Goal: Transaction & Acquisition: Book appointment/travel/reservation

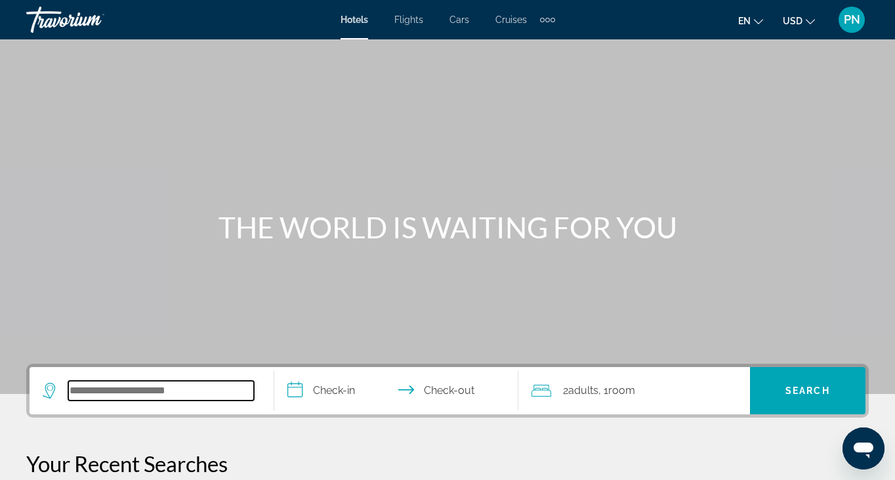
click at [123, 386] on input "Search widget" at bounding box center [161, 391] width 186 height 20
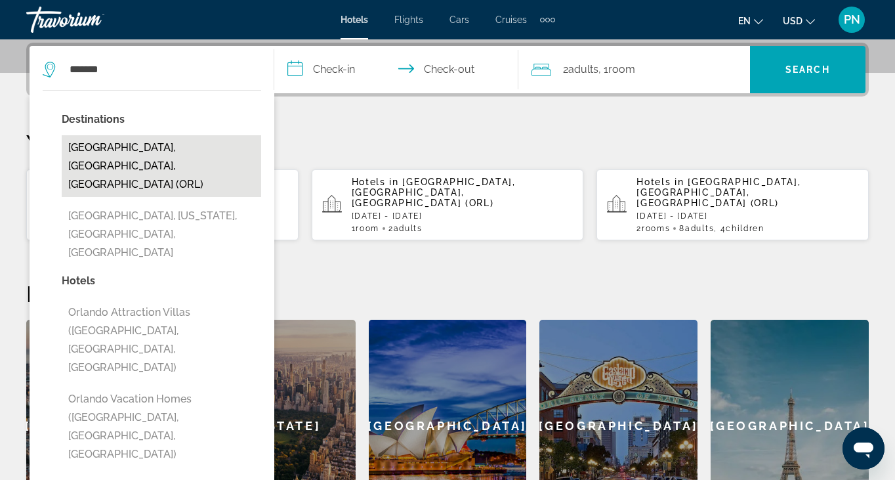
click at [181, 145] on button "[GEOGRAPHIC_DATA], [GEOGRAPHIC_DATA], [GEOGRAPHIC_DATA] (ORL)" at bounding box center [161, 166] width 199 height 62
type input "**********"
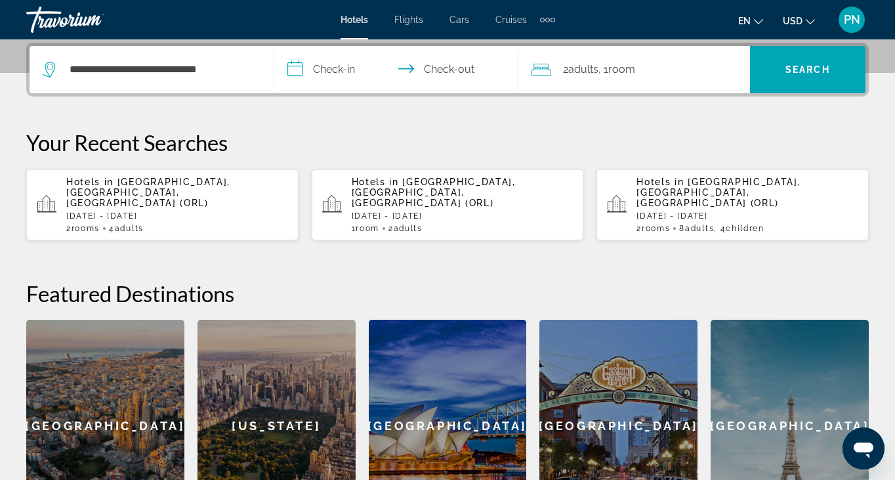
click at [321, 63] on input "**********" at bounding box center [399, 71] width 250 height 51
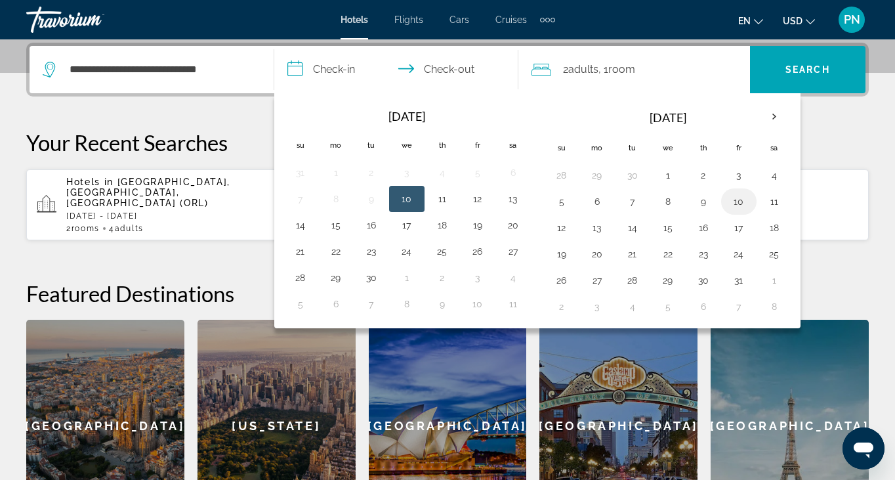
click at [740, 210] on button "10" at bounding box center [738, 201] width 21 height 18
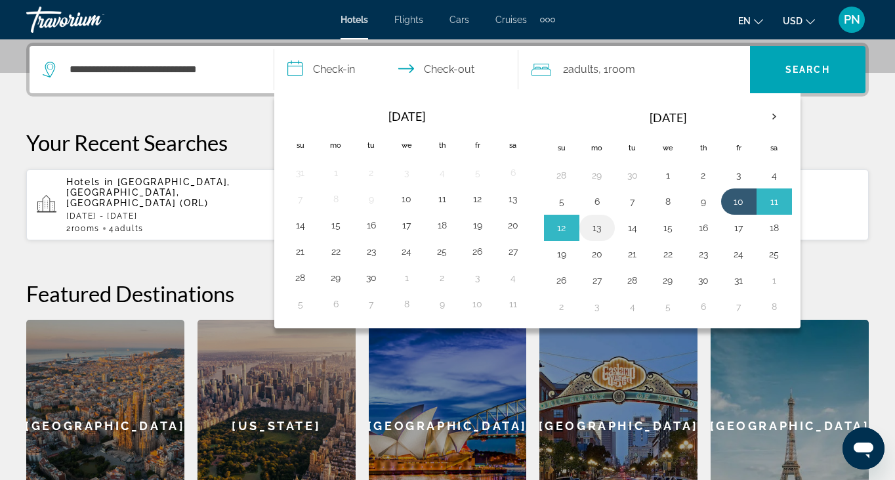
click at [594, 230] on button "13" at bounding box center [597, 227] width 21 height 18
type input "**********"
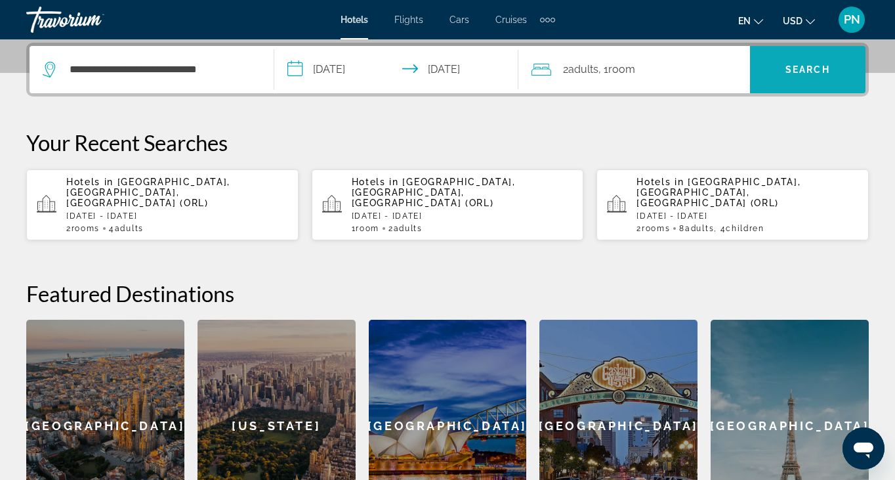
click at [815, 66] on span "Search" at bounding box center [807, 69] width 45 height 10
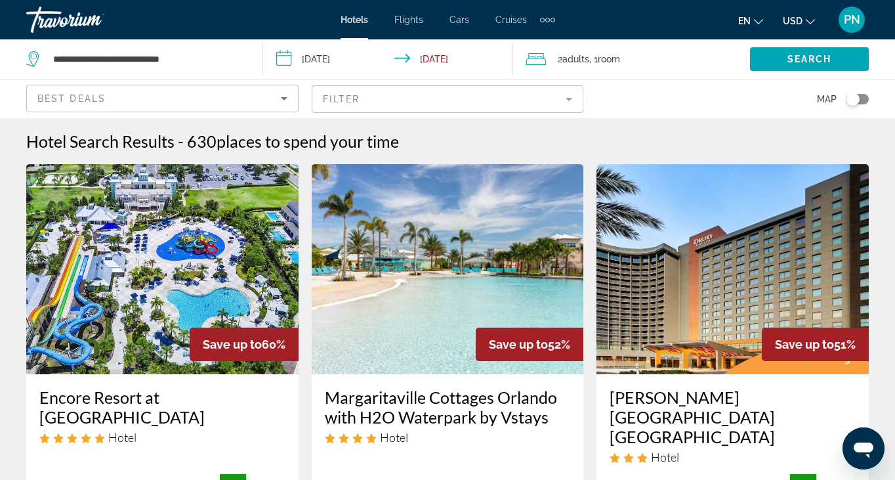
click at [520, 104] on mat-form-field "Filter" at bounding box center [448, 99] width 272 height 28
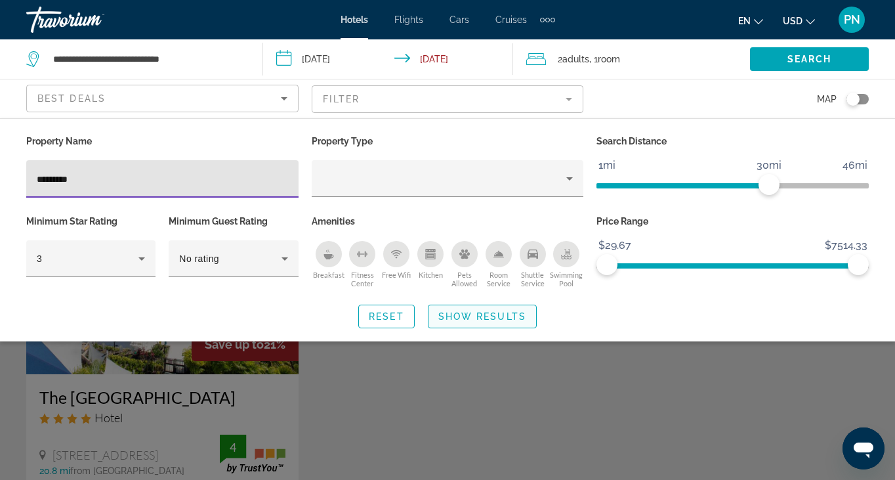
type input "*********"
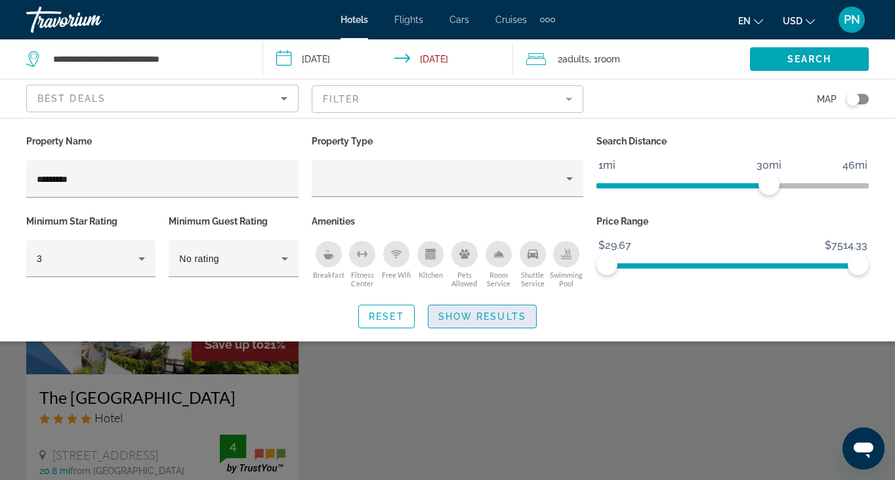
click at [468, 300] on span "Search widget" at bounding box center [482, 315] width 108 height 31
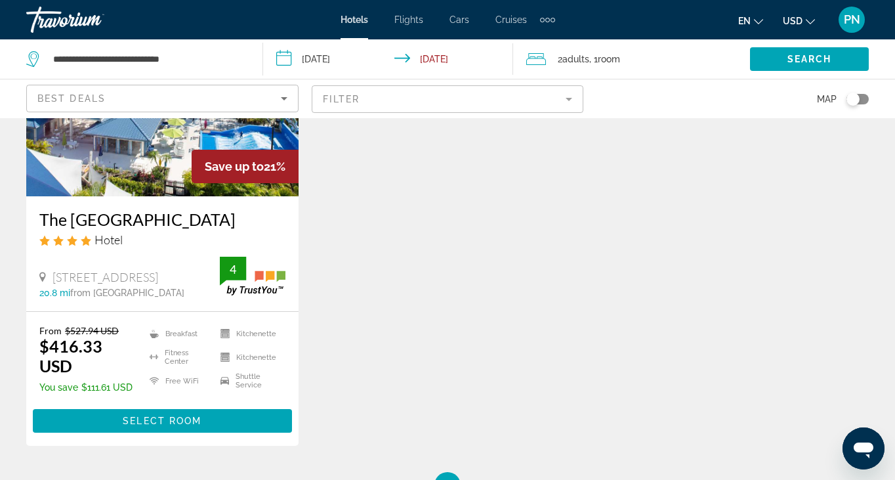
scroll to position [180, 0]
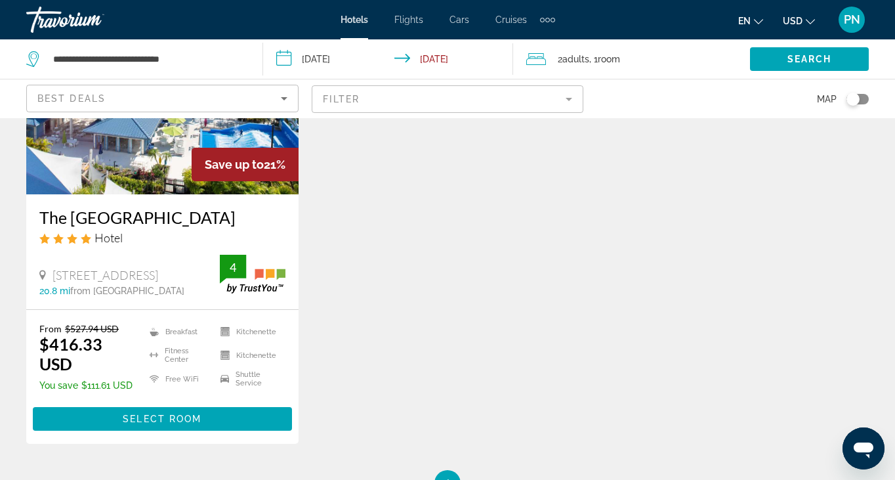
click at [203, 175] on div "Save up to 21%" at bounding box center [245, 164] width 107 height 33
click at [181, 424] on span "Select Room" at bounding box center [162, 418] width 79 height 10
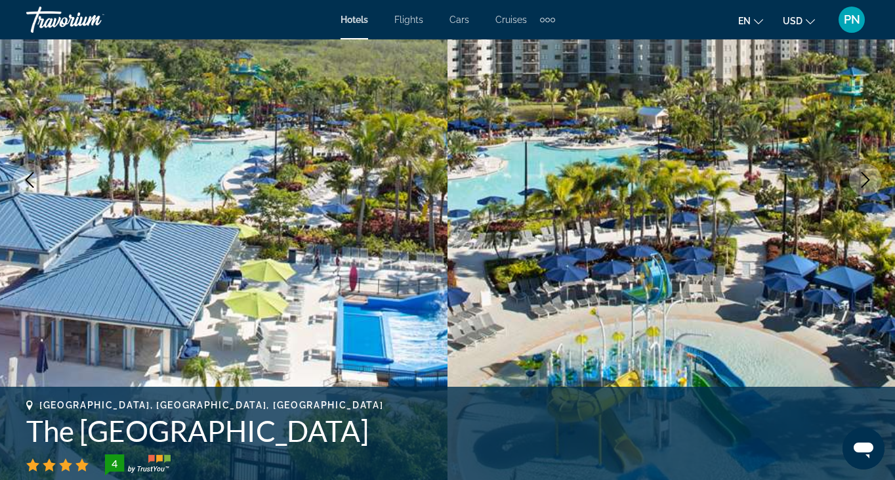
scroll to position [175, 0]
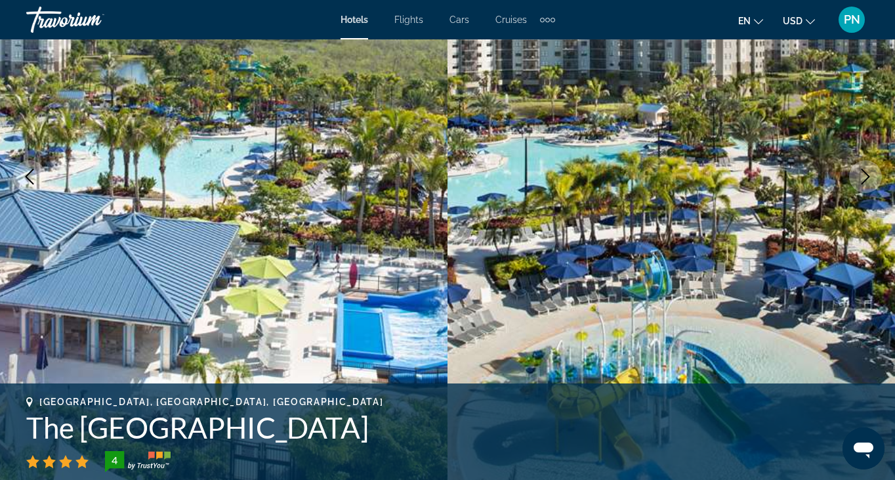
click at [857, 181] on icon "Next image" at bounding box center [865, 177] width 16 height 16
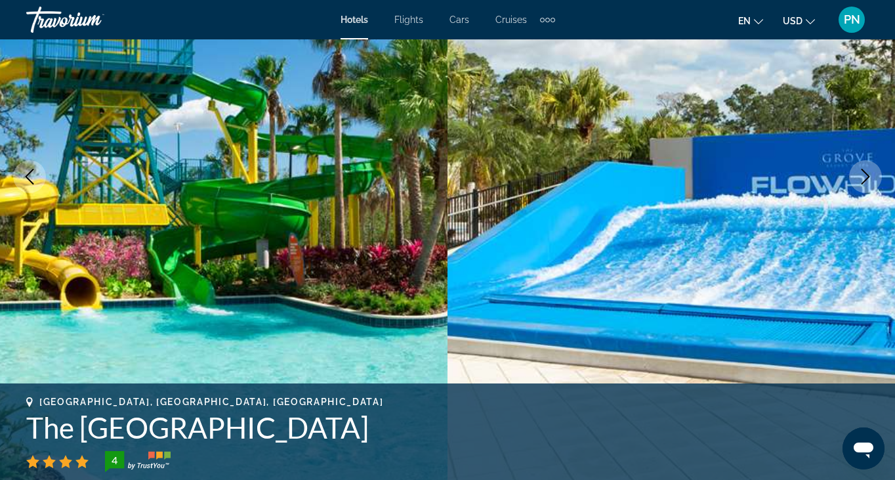
click at [857, 181] on icon "Next image" at bounding box center [865, 177] width 16 height 16
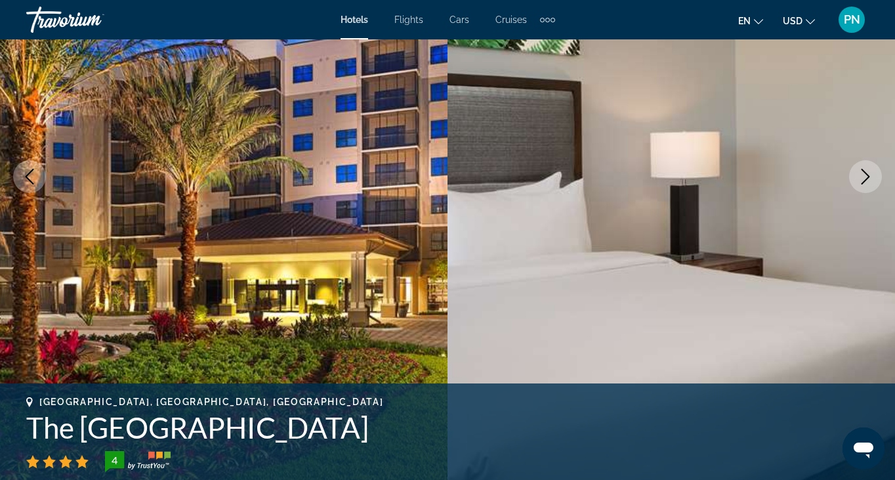
click at [857, 181] on icon "Next image" at bounding box center [865, 177] width 16 height 16
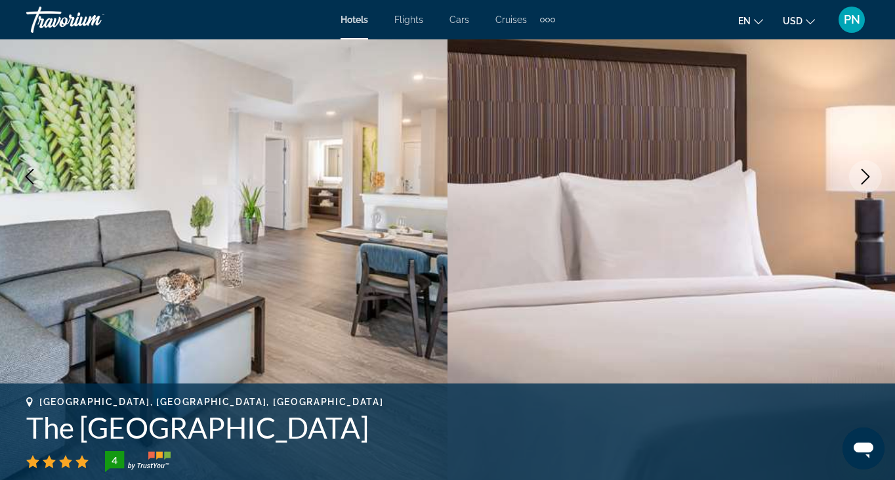
click at [857, 181] on icon "Next image" at bounding box center [865, 177] width 16 height 16
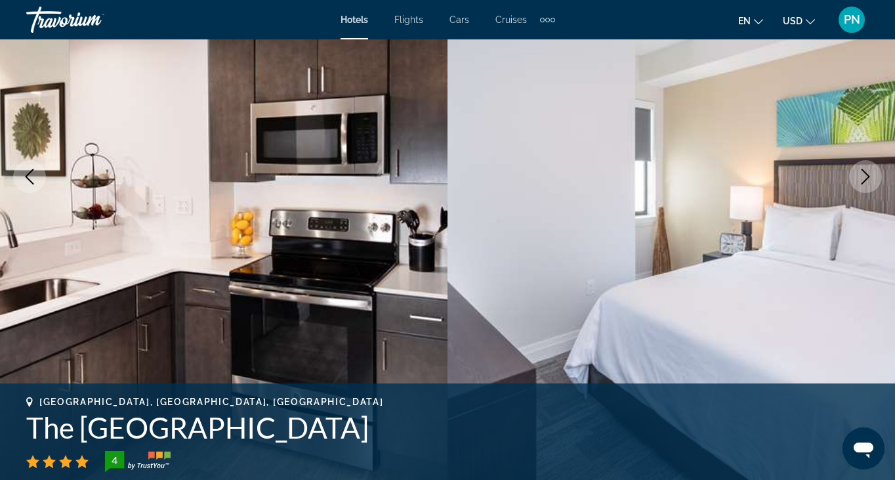
click at [857, 181] on icon "Next image" at bounding box center [865, 177] width 16 height 16
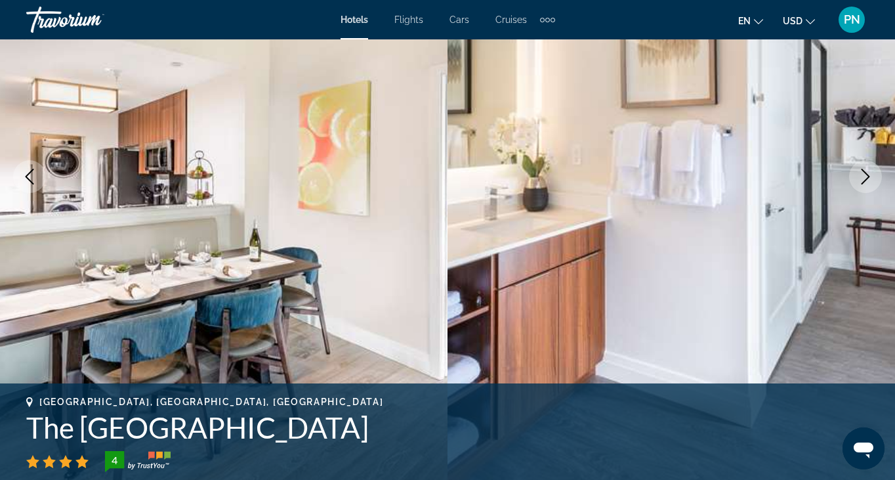
click at [857, 181] on icon "Next image" at bounding box center [865, 177] width 16 height 16
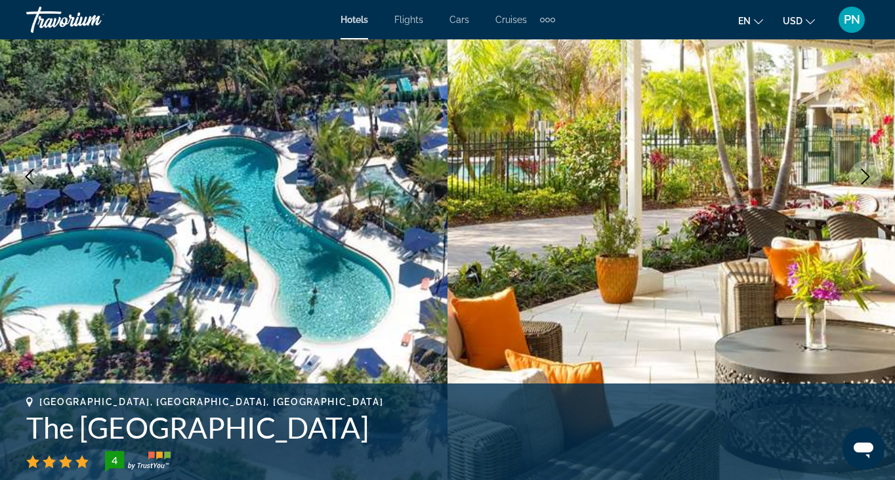
click at [857, 181] on icon "Next image" at bounding box center [865, 177] width 16 height 16
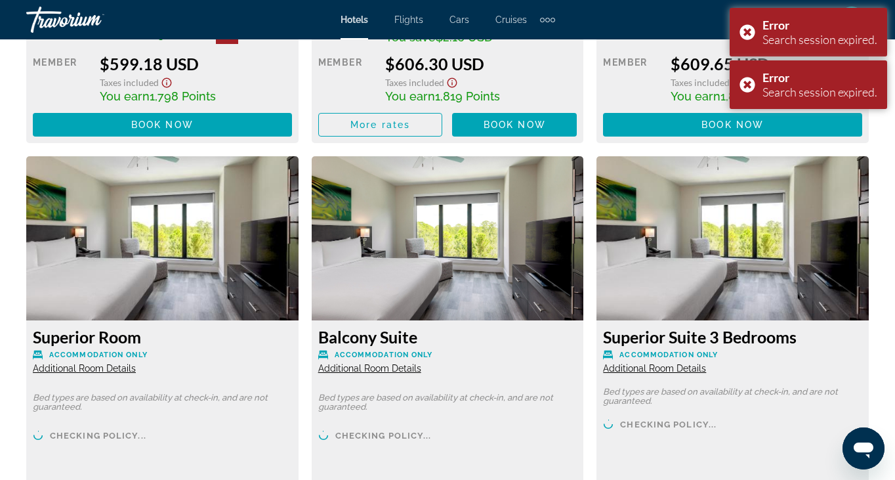
scroll to position [0, 0]
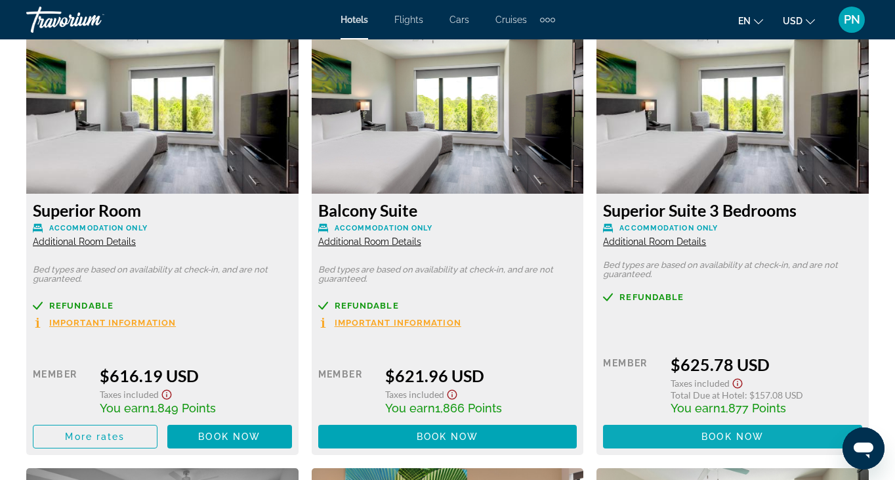
click at [690, 452] on span "Main content" at bounding box center [732, 436] width 259 height 31
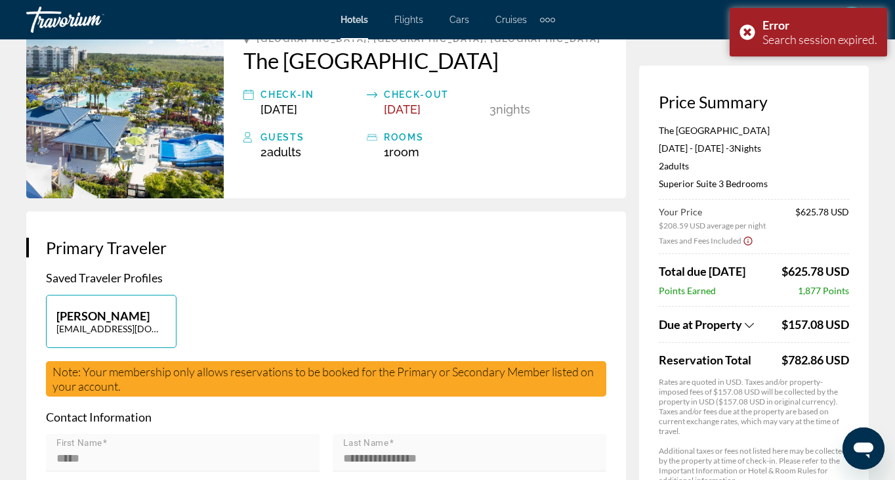
scroll to position [138, 0]
click at [739, 330] on span "Due at Property" at bounding box center [700, 324] width 83 height 14
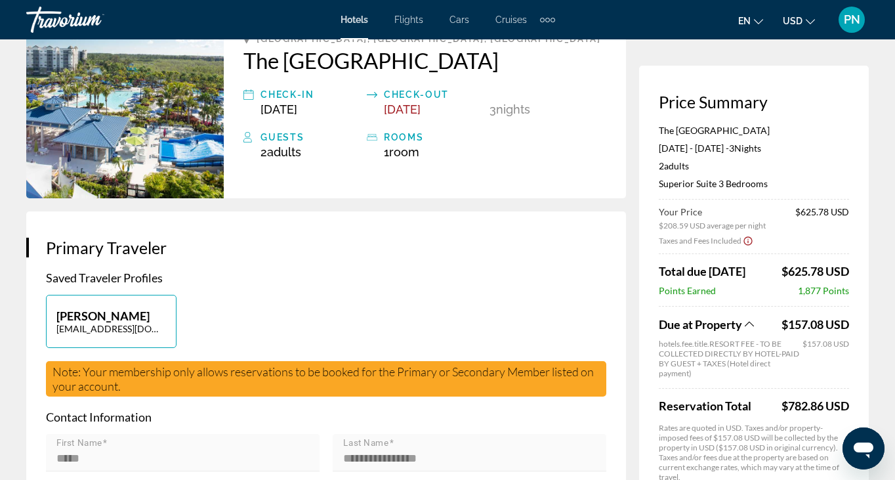
click at [739, 330] on span "Due at Property" at bounding box center [700, 324] width 83 height 14
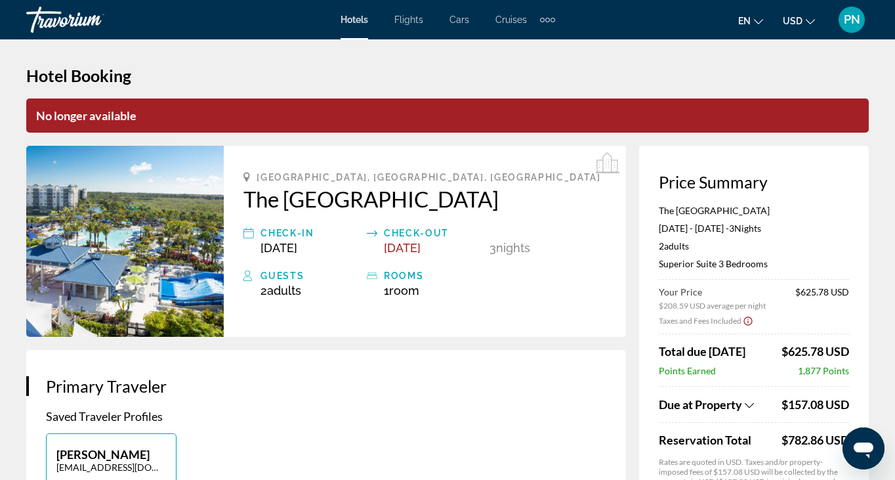
scroll to position [0, 0]
